Goal: Task Accomplishment & Management: Manage account settings

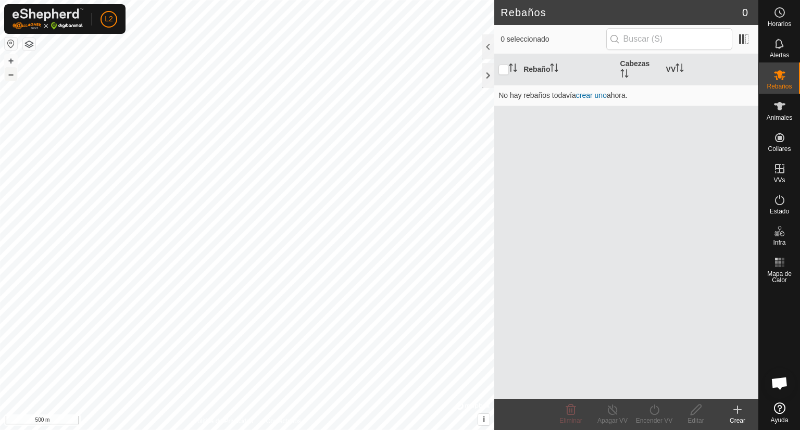
click at [7, 73] on button "–" at bounding box center [11, 74] width 12 height 12
click at [9, 61] on button "+" at bounding box center [11, 61] width 12 height 12
click at [12, 60] on button "+" at bounding box center [11, 61] width 12 height 12
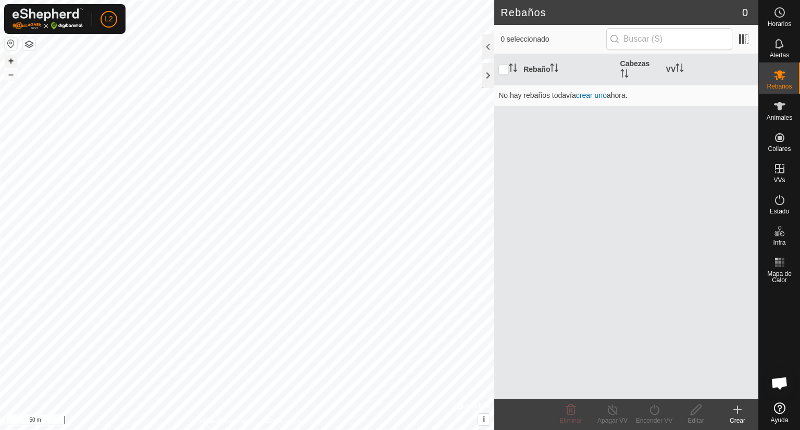
click at [12, 60] on button "+" at bounding box center [11, 61] width 12 height 12
click at [12, 57] on button "+" at bounding box center [11, 61] width 12 height 12
click at [9, 59] on button "+" at bounding box center [11, 61] width 12 height 12
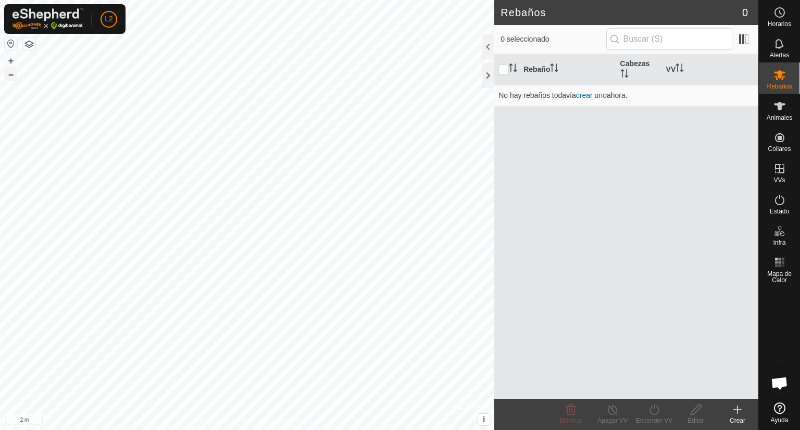
click at [10, 77] on button "–" at bounding box center [11, 74] width 12 height 12
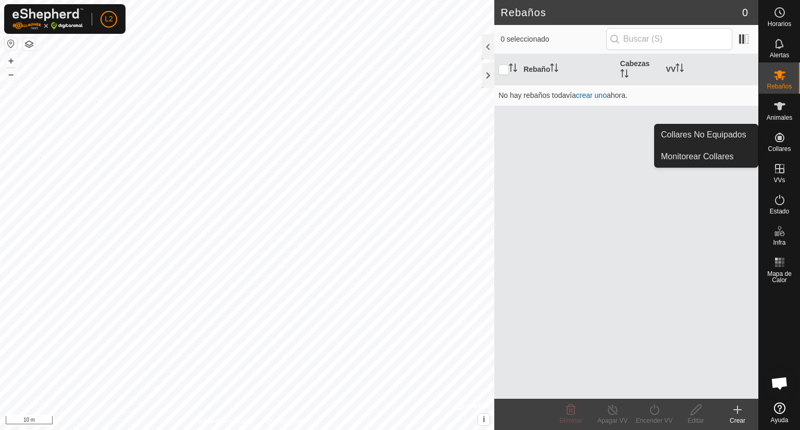
click at [777, 142] on icon at bounding box center [779, 137] width 9 height 9
click at [728, 135] on link "Collares No Equipados" at bounding box center [706, 134] width 103 height 21
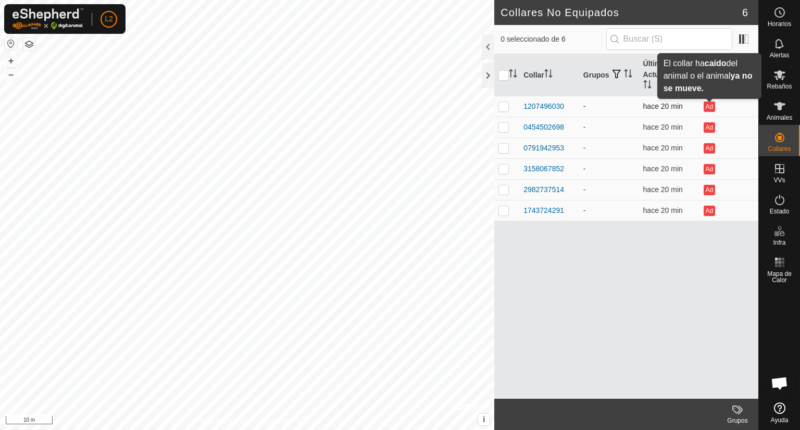
click at [708, 110] on button "Ad" at bounding box center [708, 107] width 11 height 10
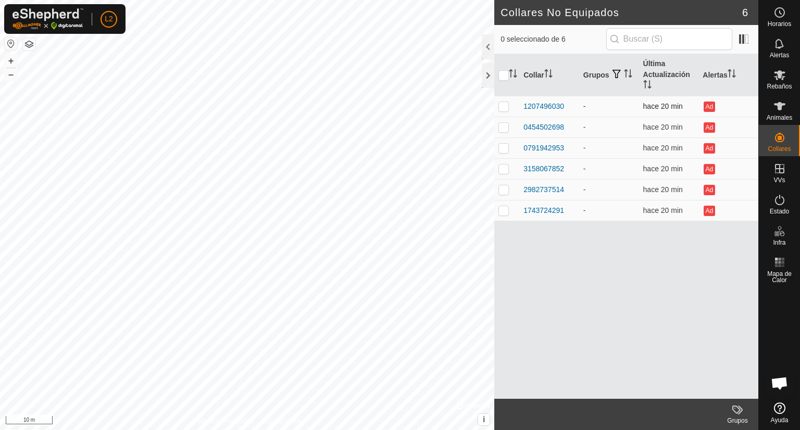
click at [501, 108] on p-checkbox at bounding box center [503, 106] width 10 height 8
click at [613, 111] on td "-" at bounding box center [609, 106] width 60 height 21
click at [506, 107] on p-checkbox at bounding box center [503, 106] width 10 height 8
checkbox input "false"
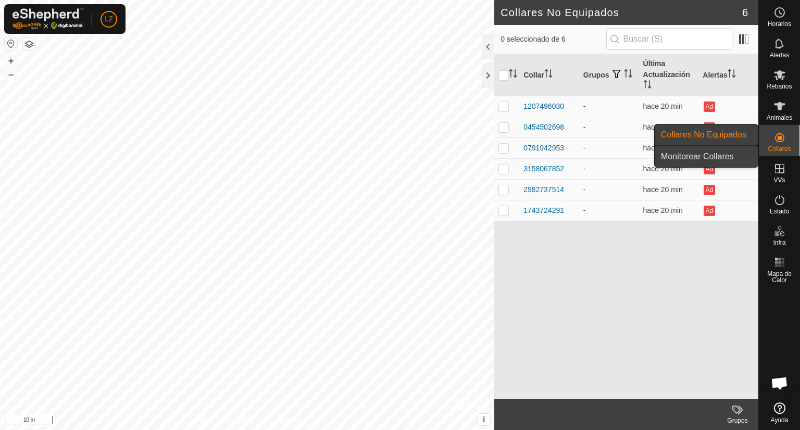
click at [718, 157] on link "Monitorear Collares" at bounding box center [706, 156] width 103 height 21
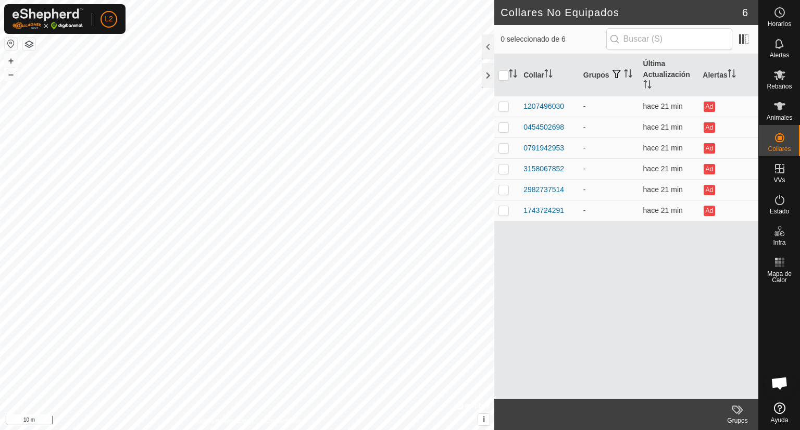
click at [518, 385] on div "Collares No Equipados 6 0 seleccionado de 6 Collar Grupos Última Actualización …" at bounding box center [379, 215] width 758 height 430
click at [480, 420] on div "2982737514 - + – ⇧ i © Mapbox , © OpenStreetMap , Improve this map 10 m" at bounding box center [247, 215] width 494 height 430
click at [502, 193] on p-checkbox at bounding box center [503, 189] width 10 height 8
checkbox input "false"
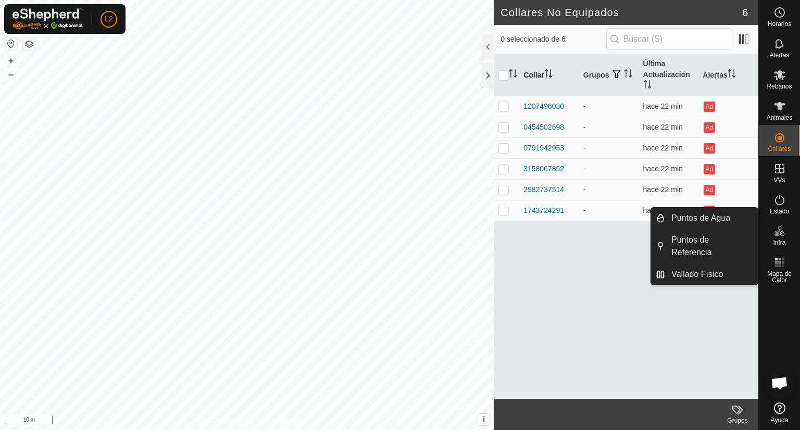
click at [537, 76] on th "Collar" at bounding box center [549, 75] width 60 height 42
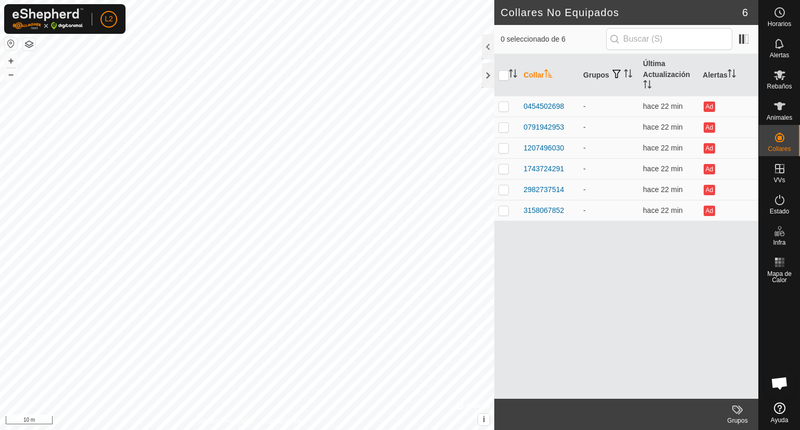
click at [546, 77] on icon "Activar para ordenar" at bounding box center [548, 73] width 8 height 8
click at [598, 74] on th "Grupos" at bounding box center [609, 75] width 60 height 42
click at [502, 80] on input "checkbox" at bounding box center [503, 75] width 10 height 10
checkbox input "true"
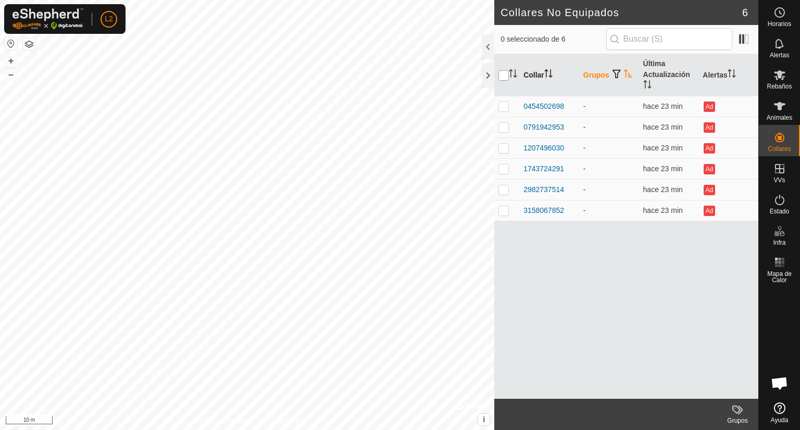
checkbox input "true"
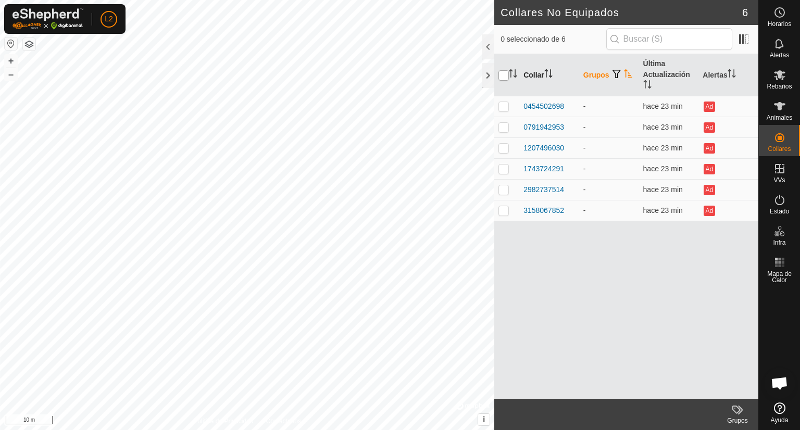
checkbox input "true"
click at [502, 80] on input "checkbox" at bounding box center [503, 75] width 10 height 10
checkbox input "false"
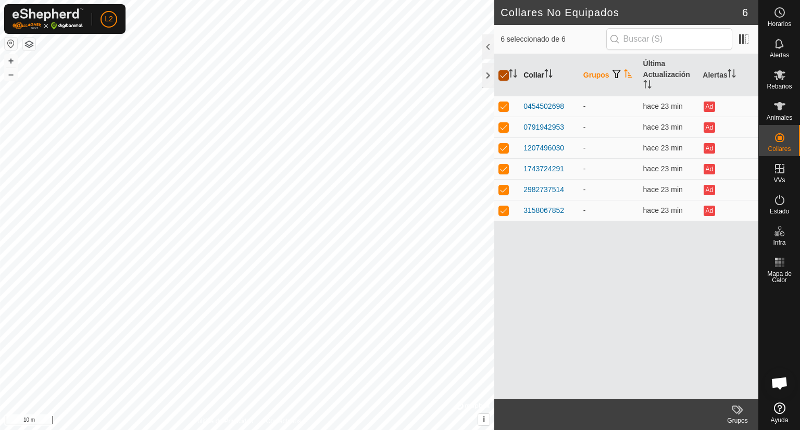
checkbox input "false"
click at [748, 44] on span at bounding box center [743, 39] width 17 height 17
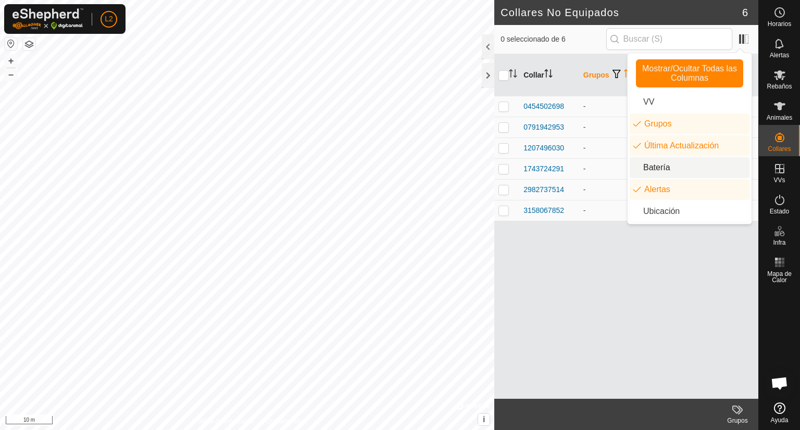
click at [680, 171] on li "Batería" at bounding box center [690, 167] width 120 height 21
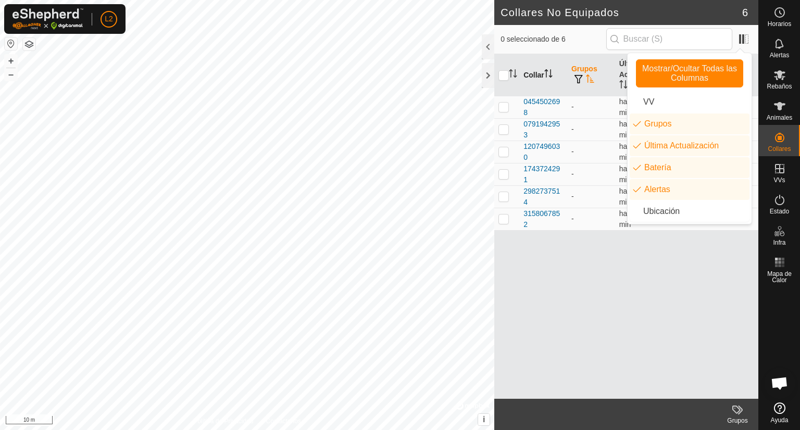
click at [726, 299] on div "Collar Grupos Última Actualización Batería Alertas 0454502698 - hace 23 min - A…" at bounding box center [626, 226] width 264 height 345
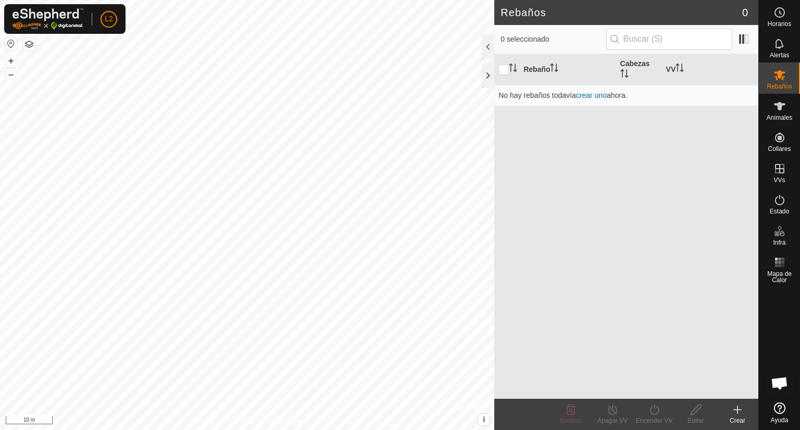
click at [737, 408] on icon at bounding box center [737, 409] width 0 height 7
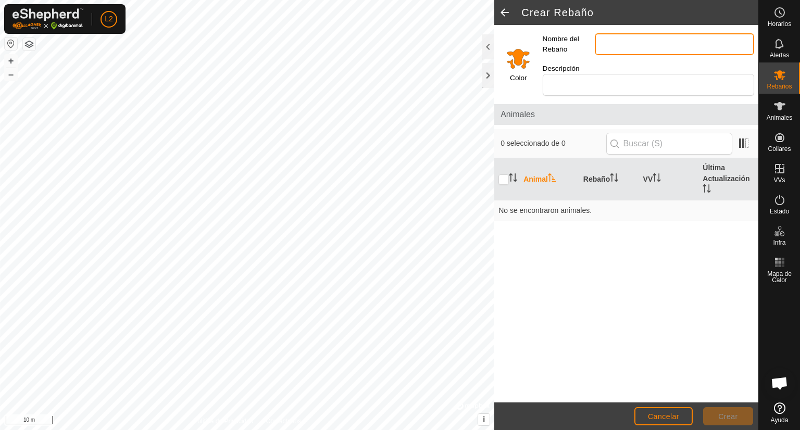
click at [608, 45] on input "Nombre del Rebaño" at bounding box center [674, 44] width 159 height 22
type input "PARDAS"
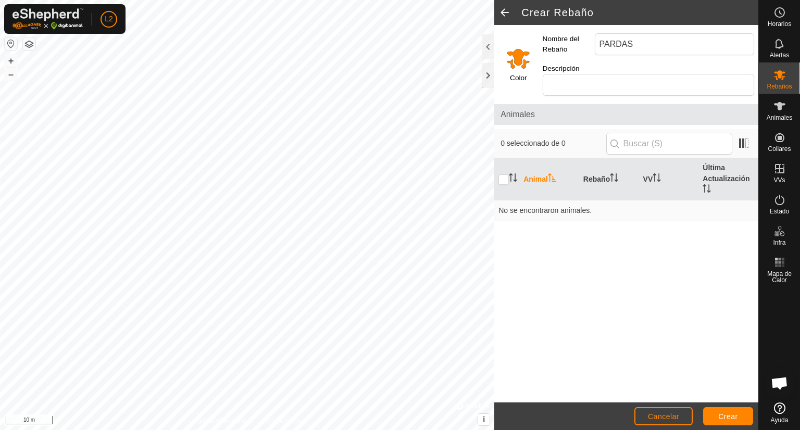
click at [519, 55] on input "Select a color" at bounding box center [518, 58] width 25 height 25
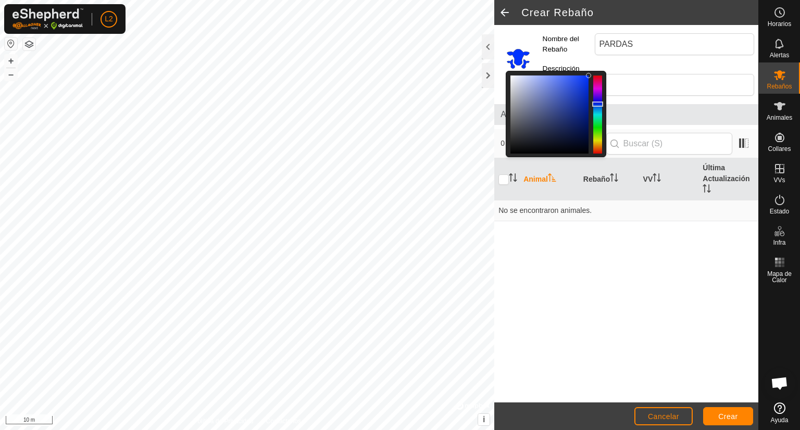
click at [599, 98] on div at bounding box center [597, 115] width 9 height 78
click at [662, 374] on div "Animal Rebaño VV Última Actualización No se encontraron animales." at bounding box center [626, 280] width 264 height 244
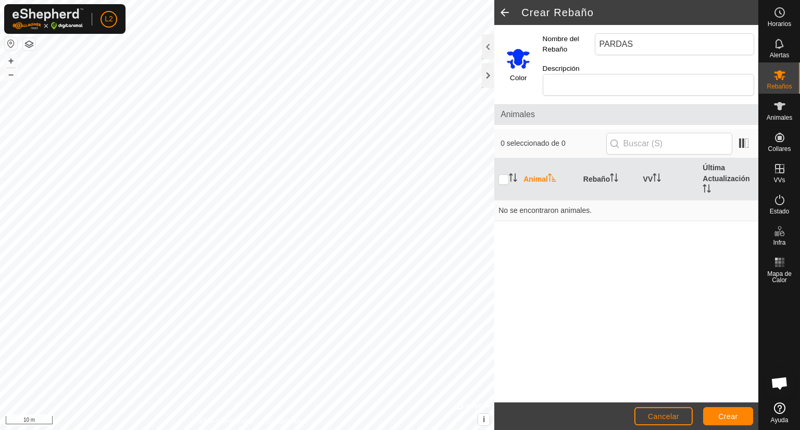
click at [525, 108] on span "Animales" at bounding box center [626, 114] width 252 height 12
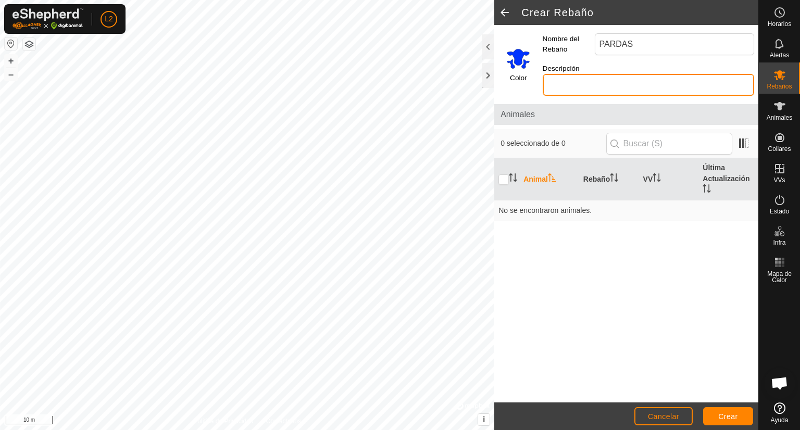
click at [604, 74] on input "Descripción" at bounding box center [648, 85] width 211 height 22
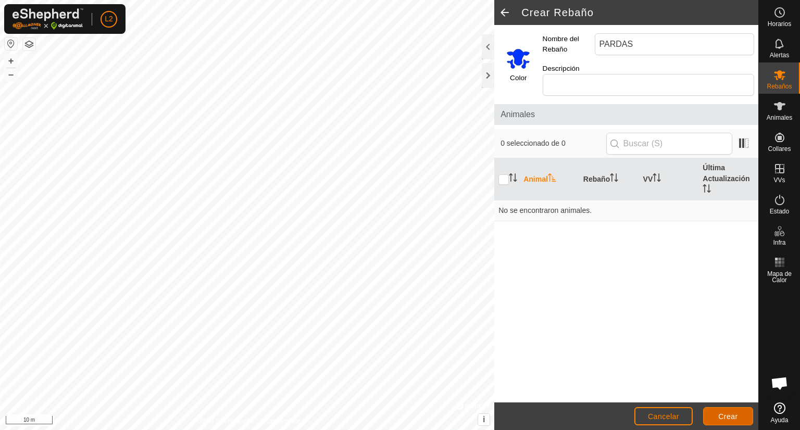
click at [735, 422] on button "Crear" at bounding box center [728, 416] width 50 height 18
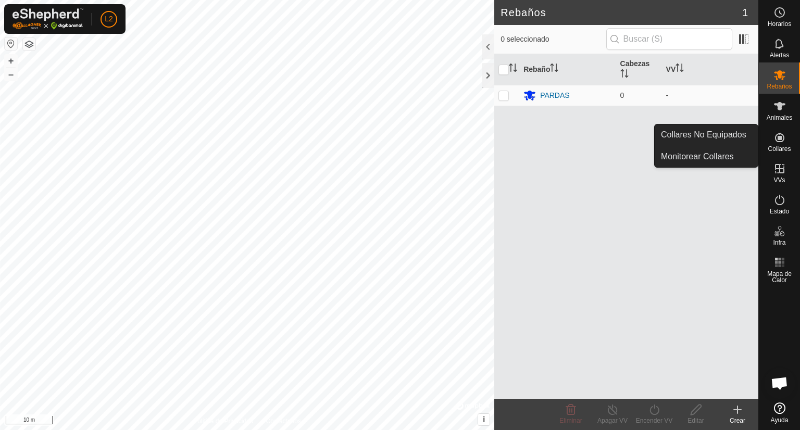
click at [777, 136] on icon at bounding box center [779, 137] width 9 height 9
click at [712, 136] on link "Collares No Equipados" at bounding box center [706, 134] width 103 height 21
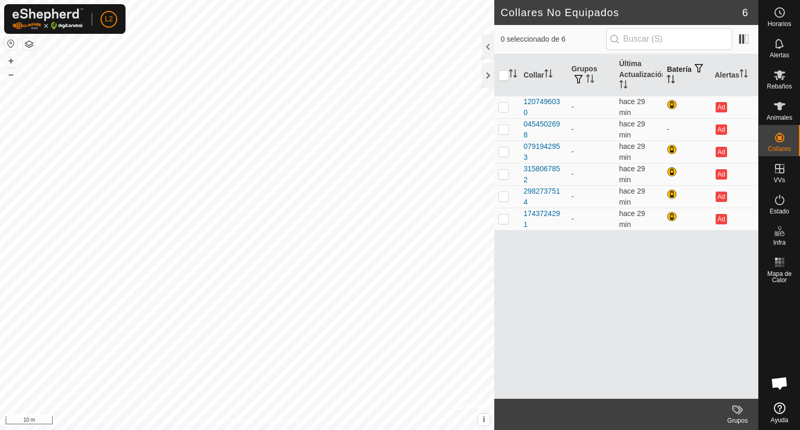
click at [682, 71] on th "Batería" at bounding box center [686, 75] width 48 height 42
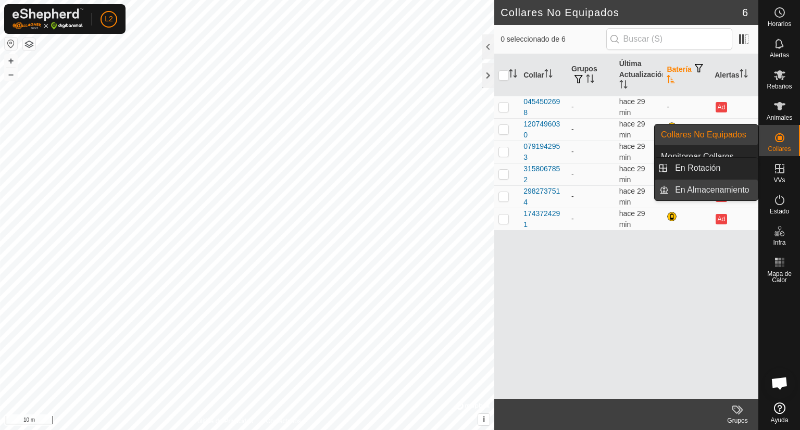
click at [746, 188] on link "En Almacenamiento" at bounding box center [713, 190] width 89 height 21
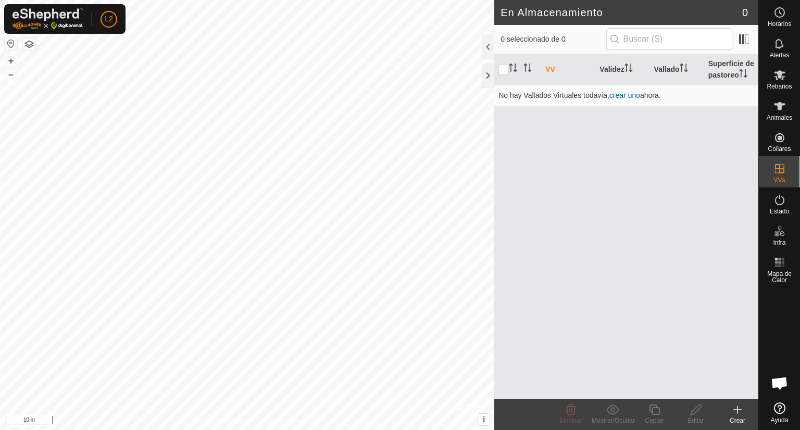
click at [741, 410] on icon at bounding box center [737, 410] width 7 height 0
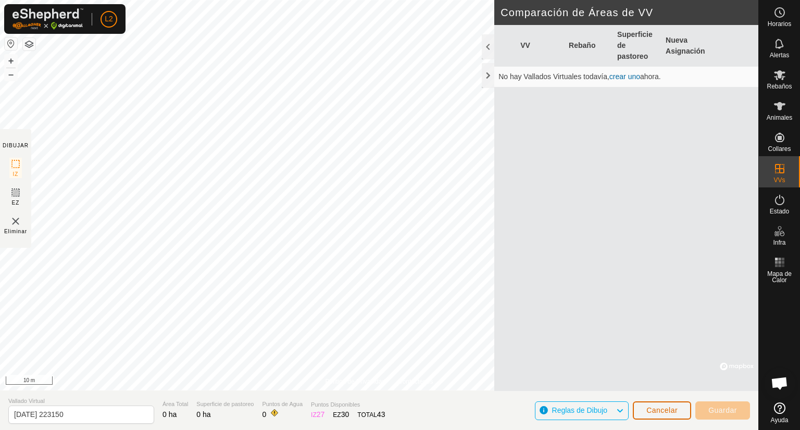
click at [661, 412] on span "Cancelar" at bounding box center [661, 410] width 31 height 8
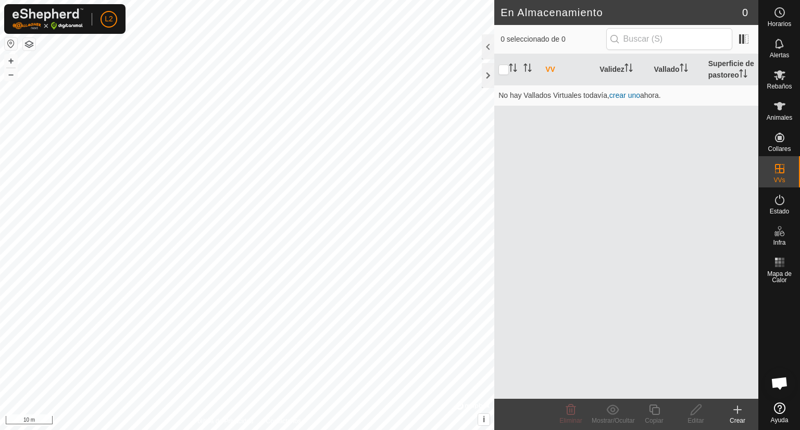
click at [733, 409] on icon at bounding box center [737, 410] width 12 height 12
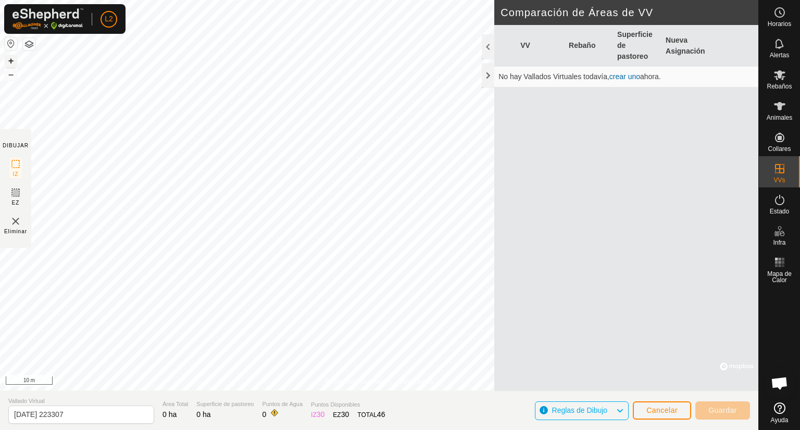
click at [10, 60] on button "+" at bounding box center [11, 61] width 12 height 12
click at [8, 77] on button "–" at bounding box center [11, 74] width 12 height 12
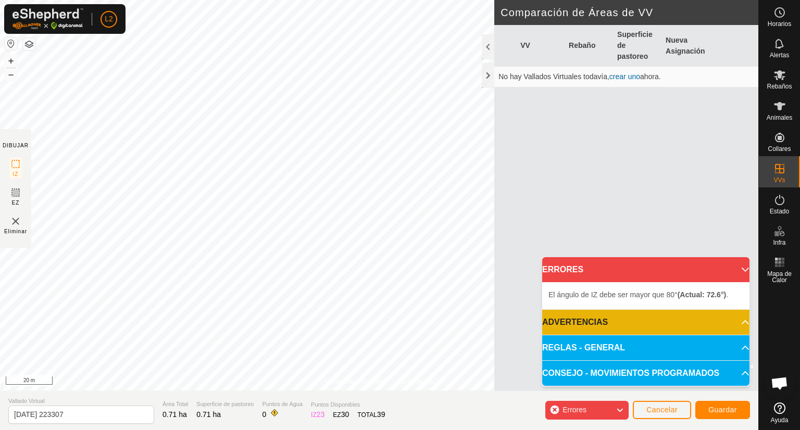
click at [501, 290] on div "Política de Privacidad Contáctenos + – ⇧ i © Mapbox , © OpenStreetMap , Improve…" at bounding box center [379, 215] width 758 height 430
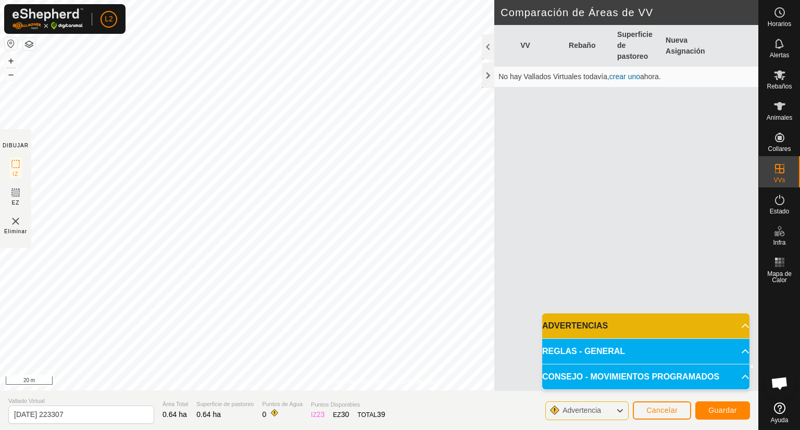
click at [740, 323] on p-accordion-header "ADVERTENCIAS" at bounding box center [645, 325] width 207 height 25
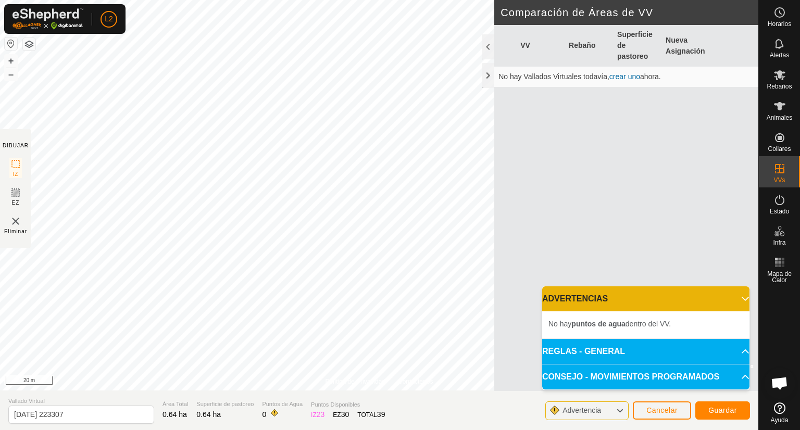
click at [741, 350] on p-accordion-header "REGLAS - GENERAL" at bounding box center [645, 351] width 207 height 25
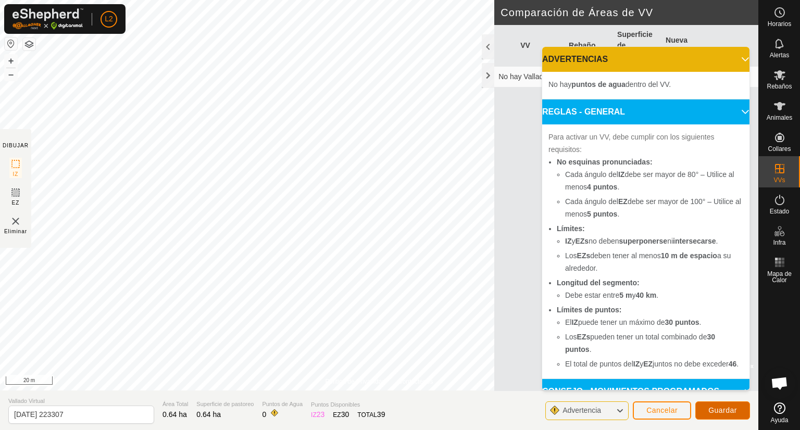
click at [723, 411] on span "Guardar" at bounding box center [722, 410] width 29 height 8
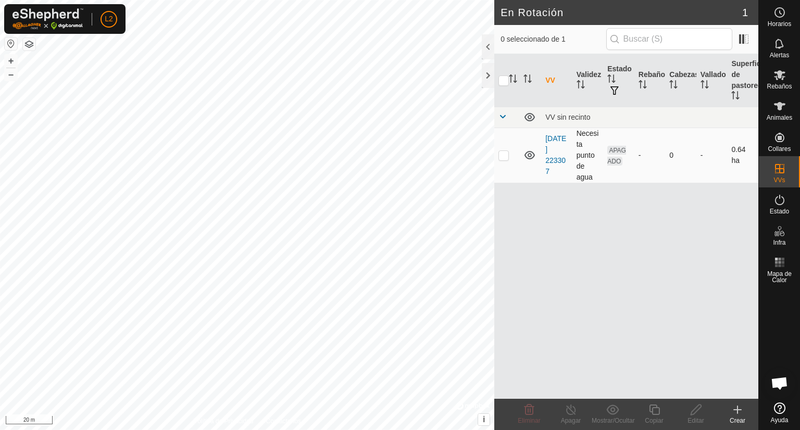
click at [503, 153] on p-checkbox at bounding box center [503, 155] width 10 height 8
checkbox input "true"
click at [690, 413] on icon at bounding box center [695, 410] width 13 height 12
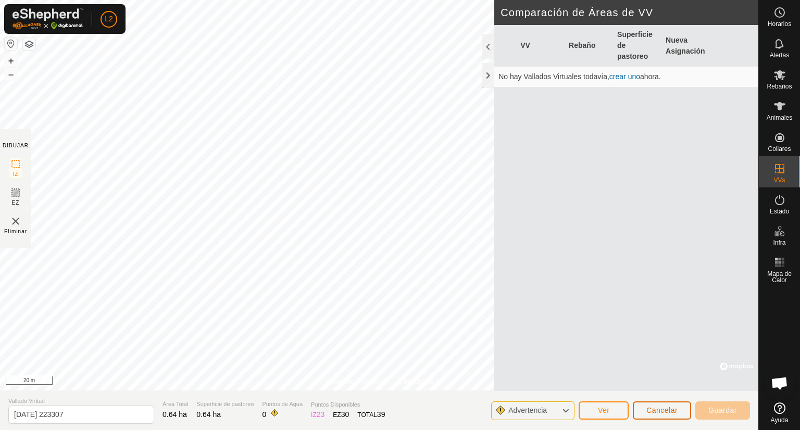
click at [645, 408] on button "Cancelar" at bounding box center [662, 410] width 58 height 18
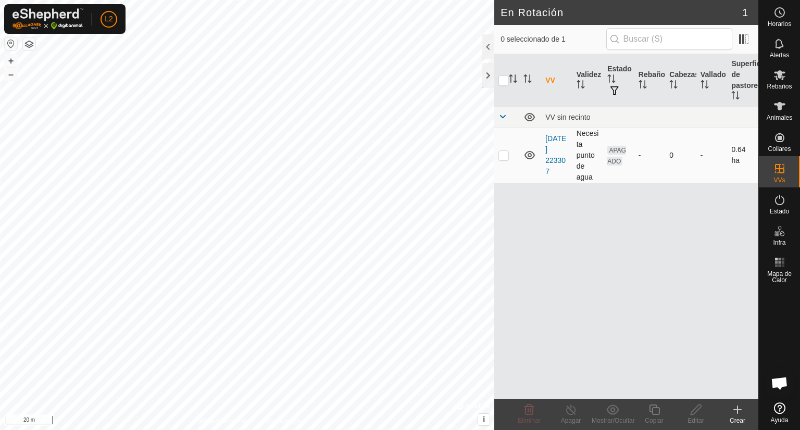
click at [527, 156] on icon at bounding box center [529, 155] width 12 height 12
click at [527, 156] on icon at bounding box center [529, 156] width 10 height 4
click at [707, 77] on th "Vallado" at bounding box center [711, 80] width 31 height 53
click at [677, 78] on th "Cabezas" at bounding box center [680, 80] width 31 height 53
click at [649, 71] on th "Rebaño" at bounding box center [649, 80] width 31 height 53
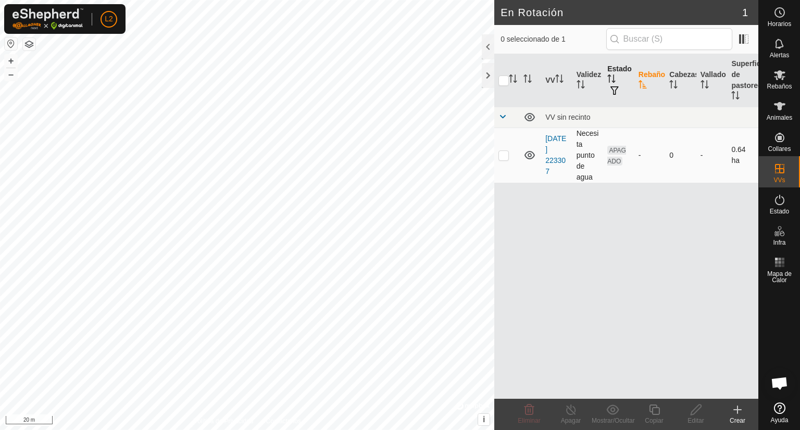
click at [613, 69] on th "Estado" at bounding box center [618, 80] width 31 height 53
click at [590, 77] on th "Validez" at bounding box center [587, 80] width 31 height 53
click at [559, 81] on icon "Activar para ordenar" at bounding box center [559, 78] width 8 height 8
click at [551, 81] on th "VV" at bounding box center [556, 80] width 31 height 53
click at [503, 118] on span at bounding box center [502, 116] width 8 height 8
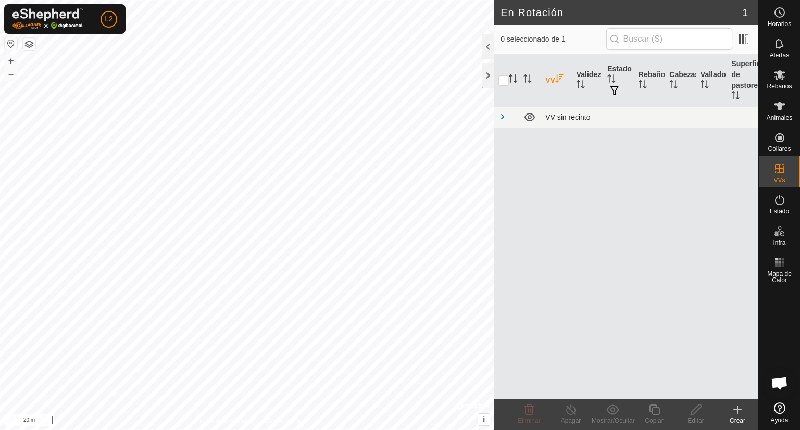
click at [503, 118] on span at bounding box center [502, 116] width 8 height 8
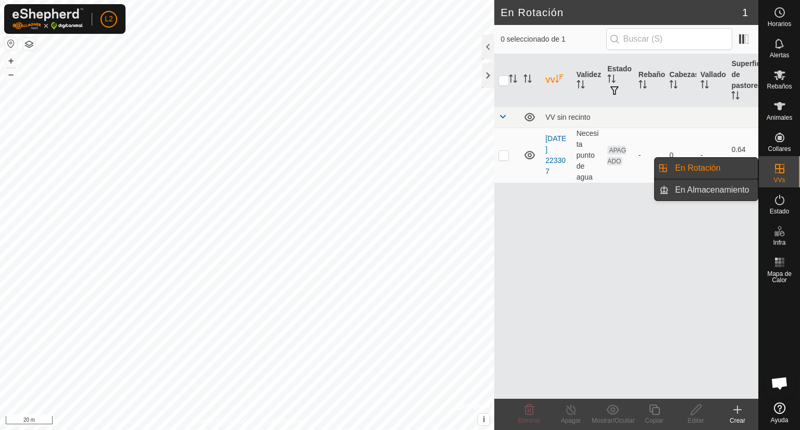
click at [725, 197] on link "En Almacenamiento" at bounding box center [713, 190] width 89 height 21
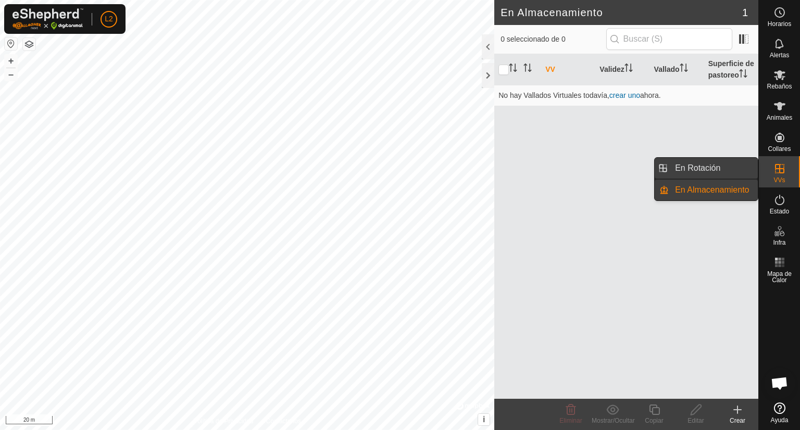
click at [698, 165] on link "En Rotación" at bounding box center [713, 168] width 89 height 21
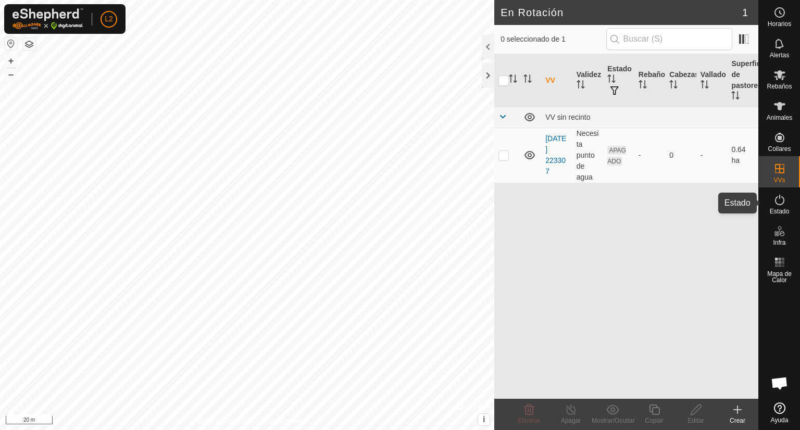
click at [784, 203] on icon at bounding box center [779, 200] width 12 height 12
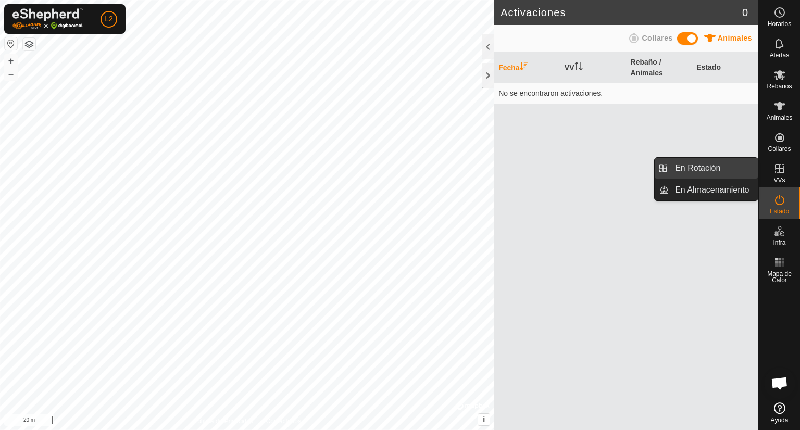
click at [713, 169] on link "En Rotación" at bounding box center [713, 168] width 89 height 21
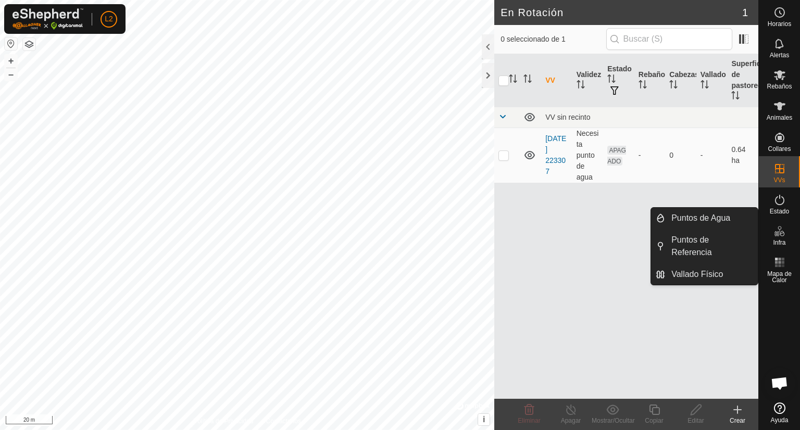
click at [782, 240] on span "Infra" at bounding box center [779, 243] width 12 height 6
click at [702, 217] on link "Puntos de Agua" at bounding box center [711, 218] width 93 height 21
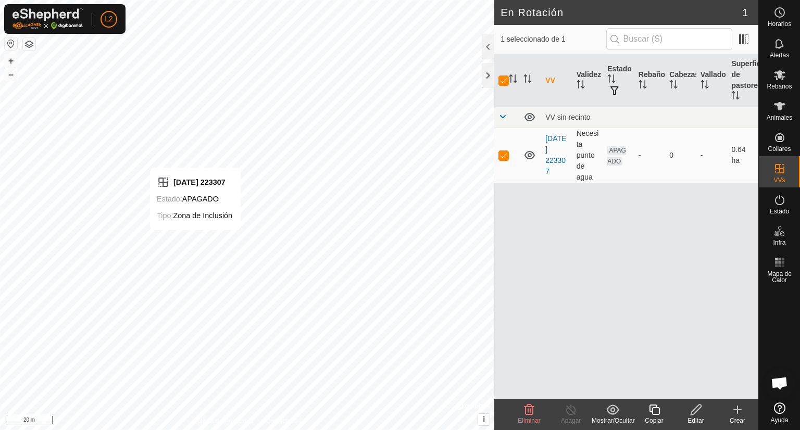
checkbox input "false"
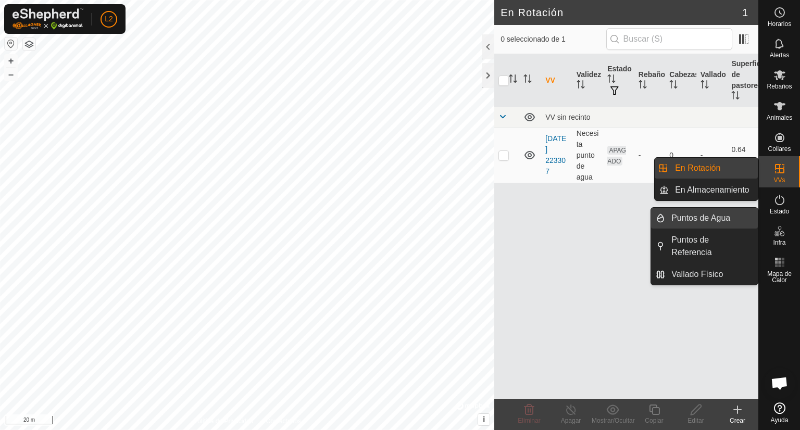
click at [729, 219] on link "Puntos de Agua" at bounding box center [711, 218] width 93 height 21
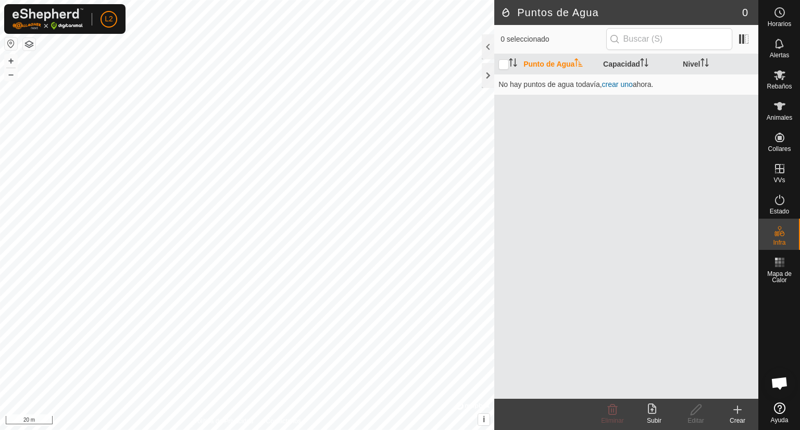
click at [737, 411] on icon at bounding box center [737, 409] width 0 height 7
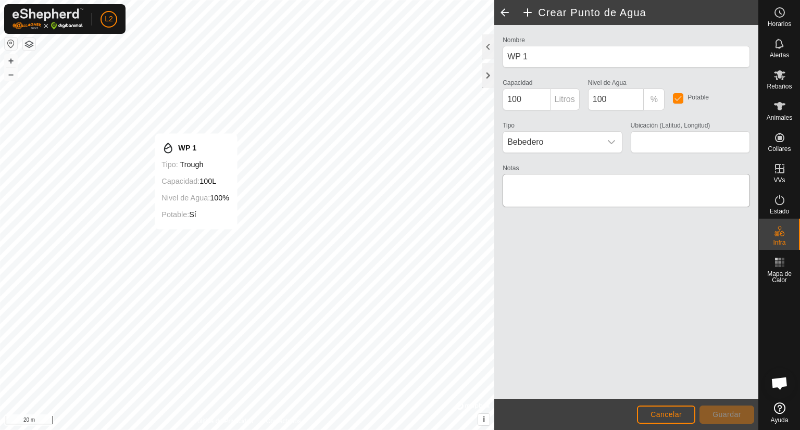
type input "42.054286, 0.249711"
click at [714, 414] on span "Guardar" at bounding box center [726, 414] width 29 height 8
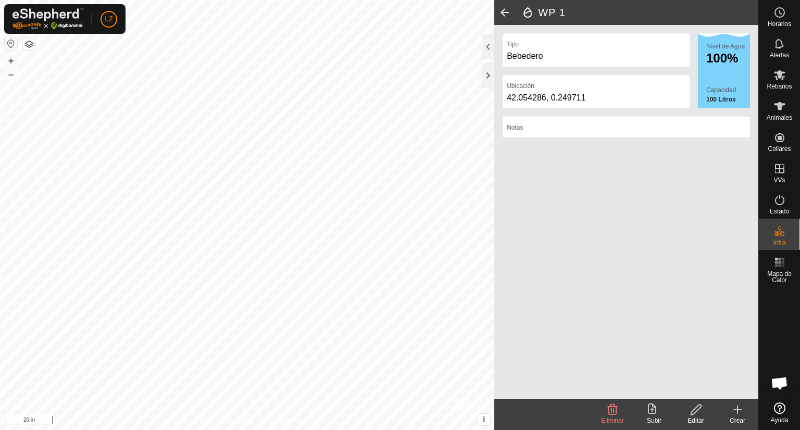
click at [505, 14] on span at bounding box center [504, 12] width 21 height 25
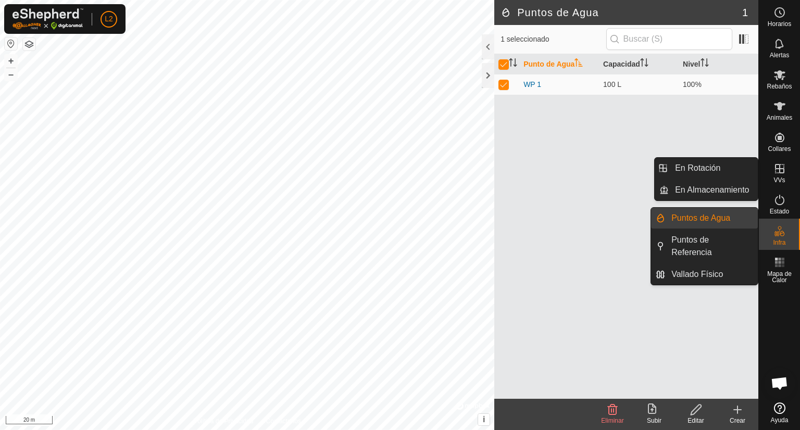
click at [782, 234] on icon at bounding box center [779, 231] width 12 height 12
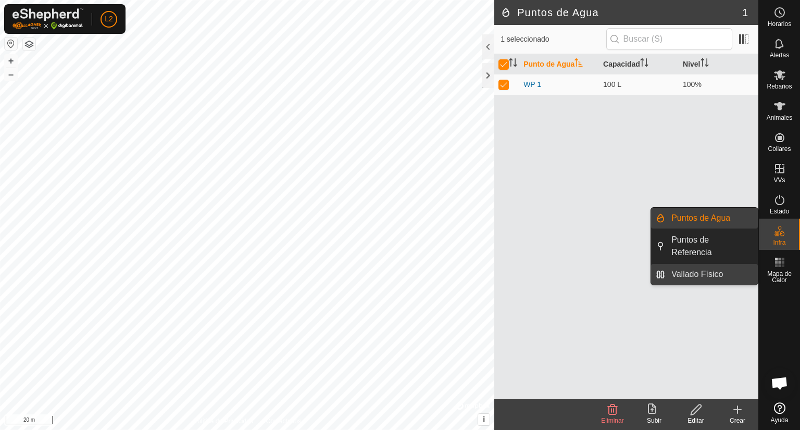
click at [714, 264] on link "Vallado Físico" at bounding box center [711, 274] width 93 height 21
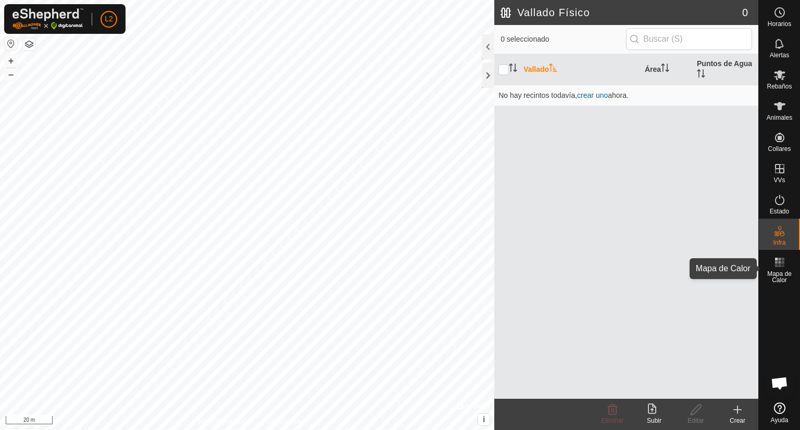
click at [775, 271] on span "Mapa de Calor" at bounding box center [779, 277] width 36 height 12
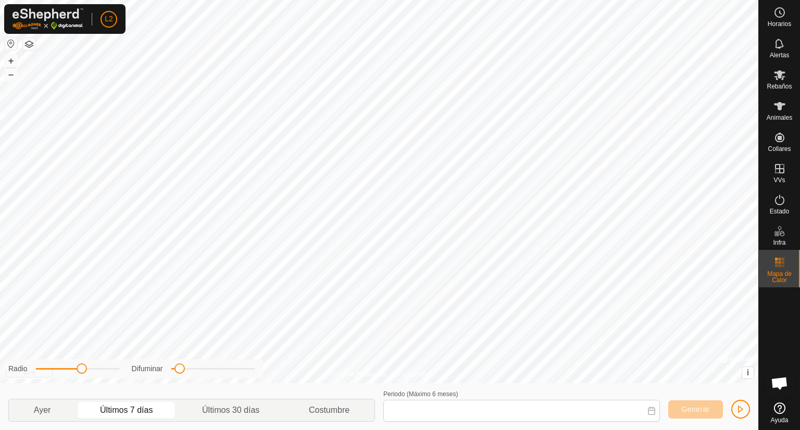
type input "[DATE] - [DATE]"
click at [775, 119] on span "Animales" at bounding box center [779, 118] width 26 height 6
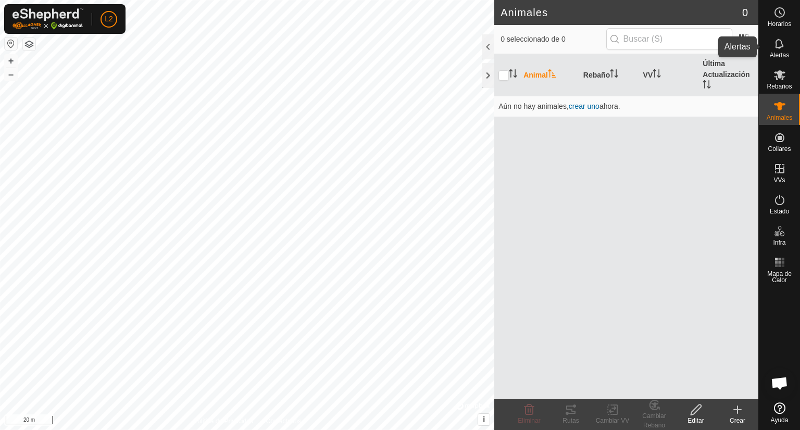
click at [785, 55] on span "Alertas" at bounding box center [779, 55] width 19 height 6
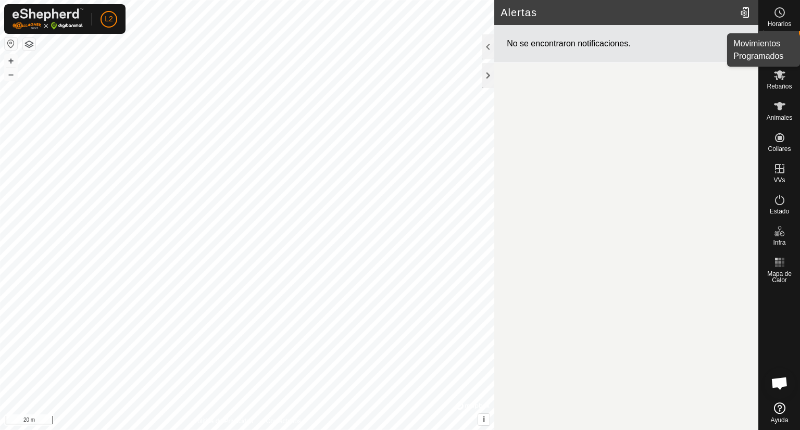
click at [781, 9] on icon at bounding box center [779, 12] width 12 height 12
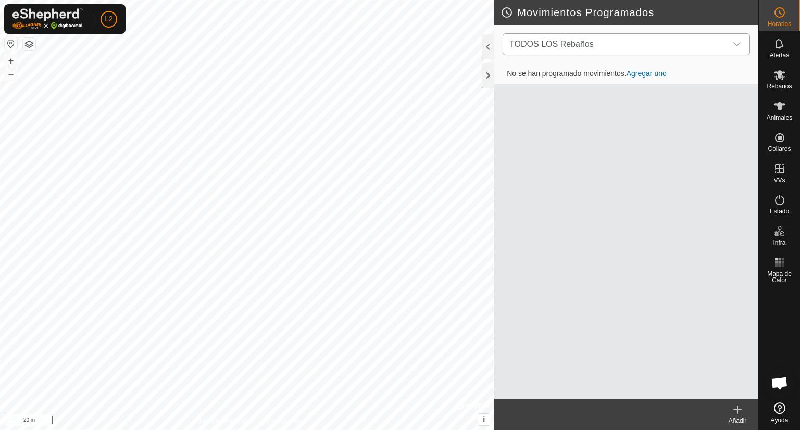
click at [734, 44] on icon "dropdown trigger" at bounding box center [737, 44] width 8 height 8
